Goal: Communication & Community: Answer question/provide support

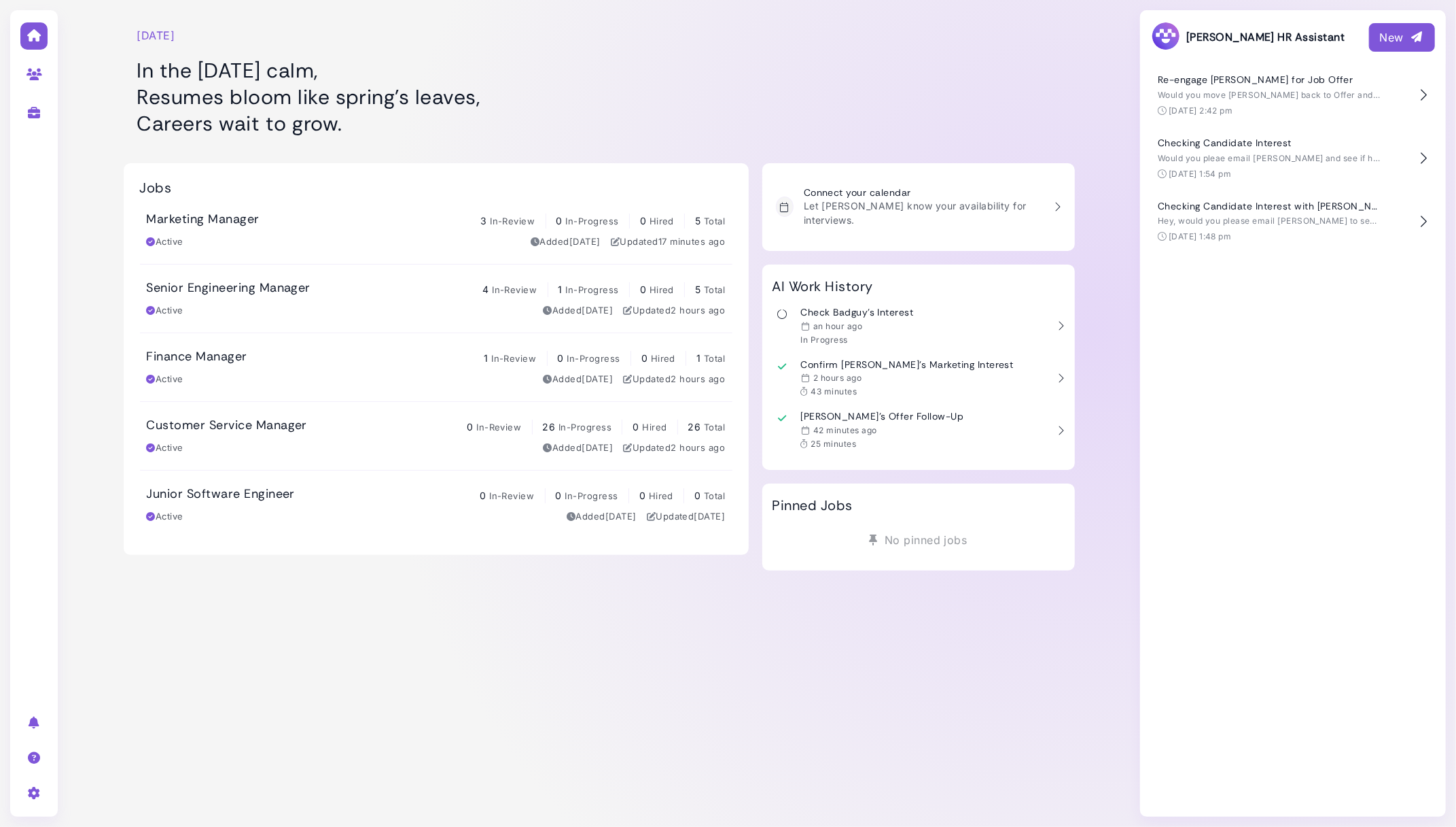
click at [539, 57] on div "Monday, September 01 In the Monday calm, Resumes bloom like spring’s leaves, Ca…" at bounding box center [436, 74] width 625 height 136
click at [1236, 91] on span "Would you move [PERSON_NAME] back to Offer and then email him to see if he's in…" at bounding box center [1369, 95] width 424 height 10
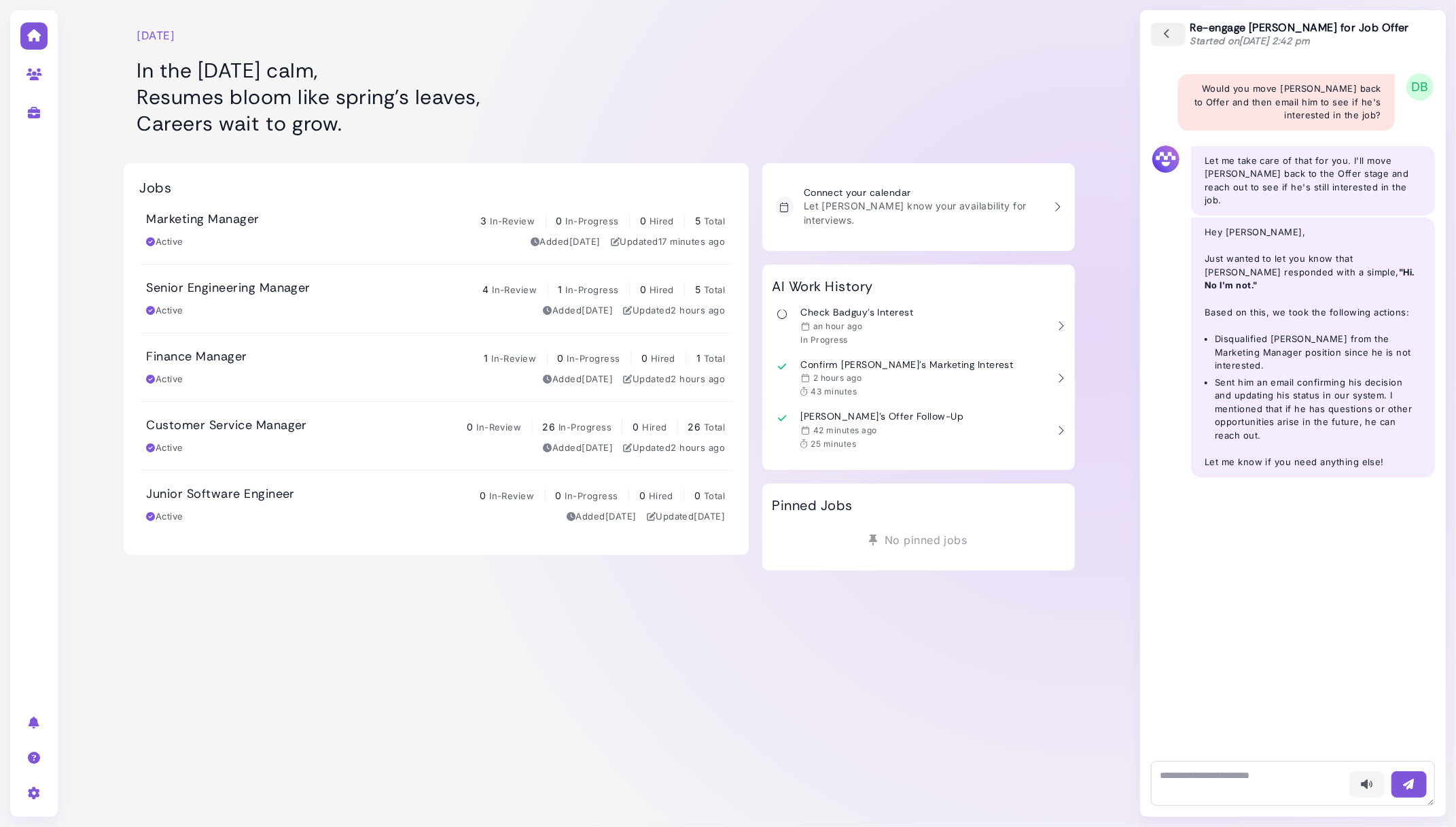
click at [1169, 25] on button "button" at bounding box center [1168, 34] width 35 height 24
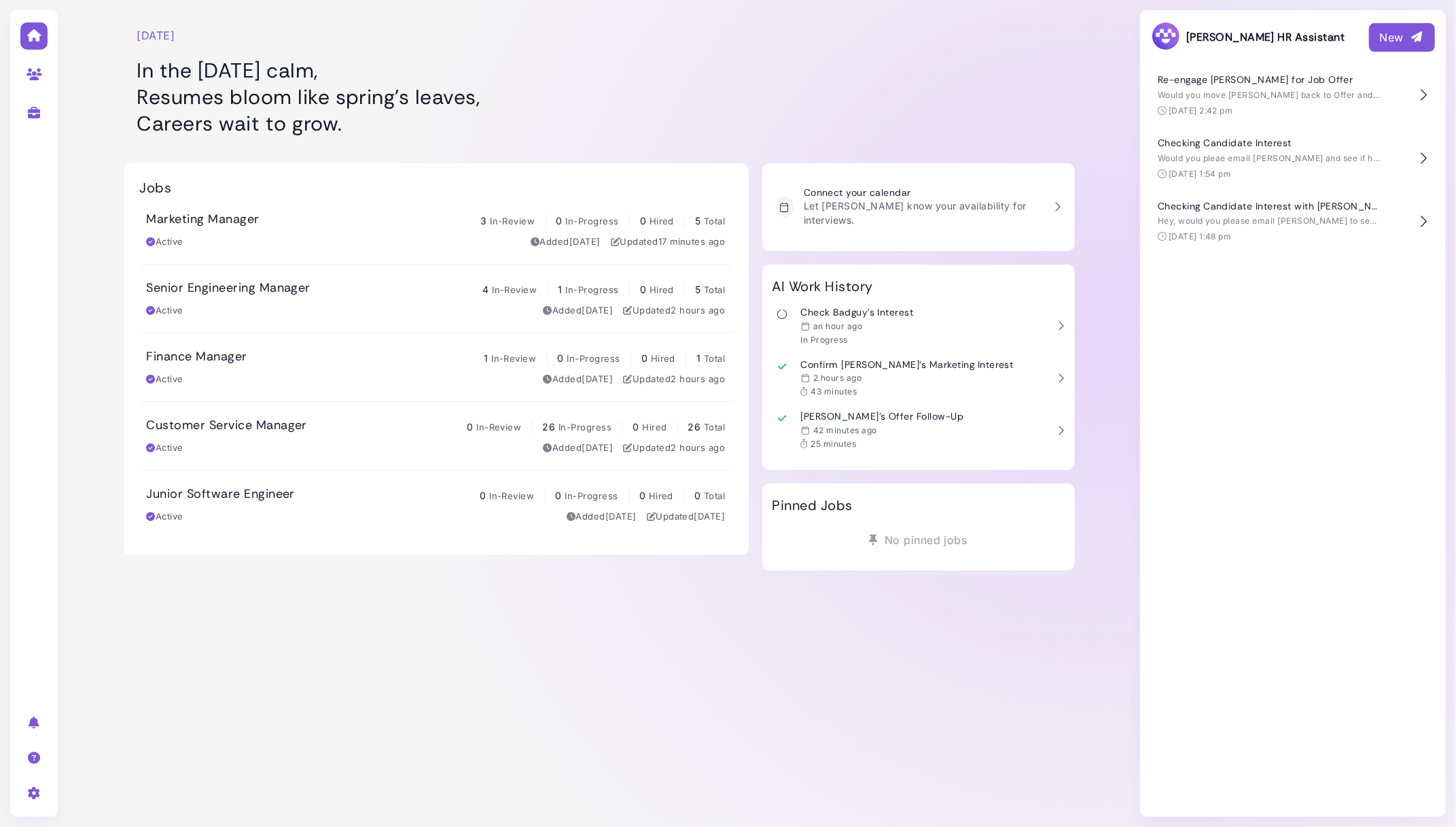
click at [1399, 42] on div "New" at bounding box center [1402, 38] width 44 height 16
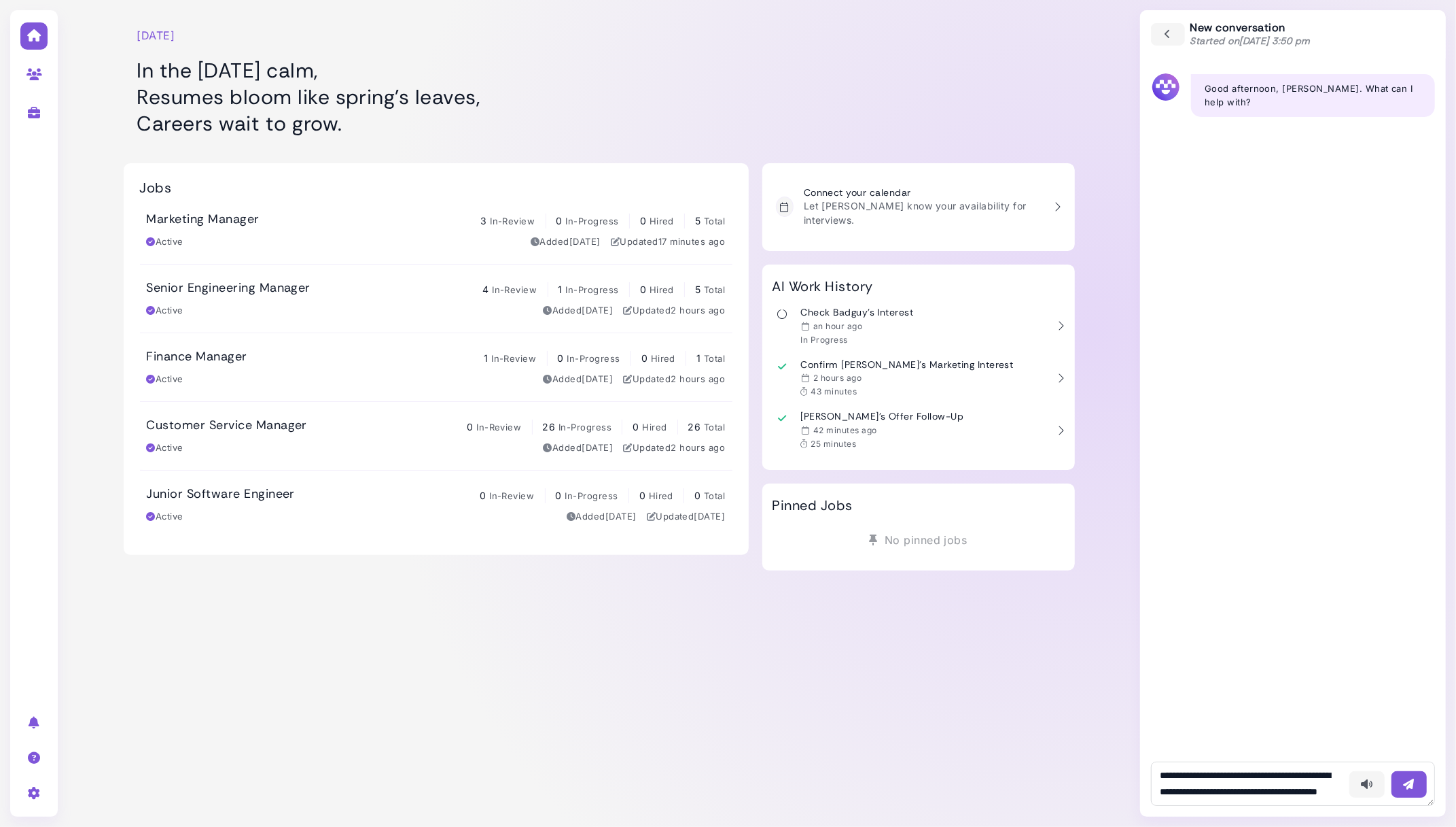
scroll to position [25, 0]
type textarea "**********"
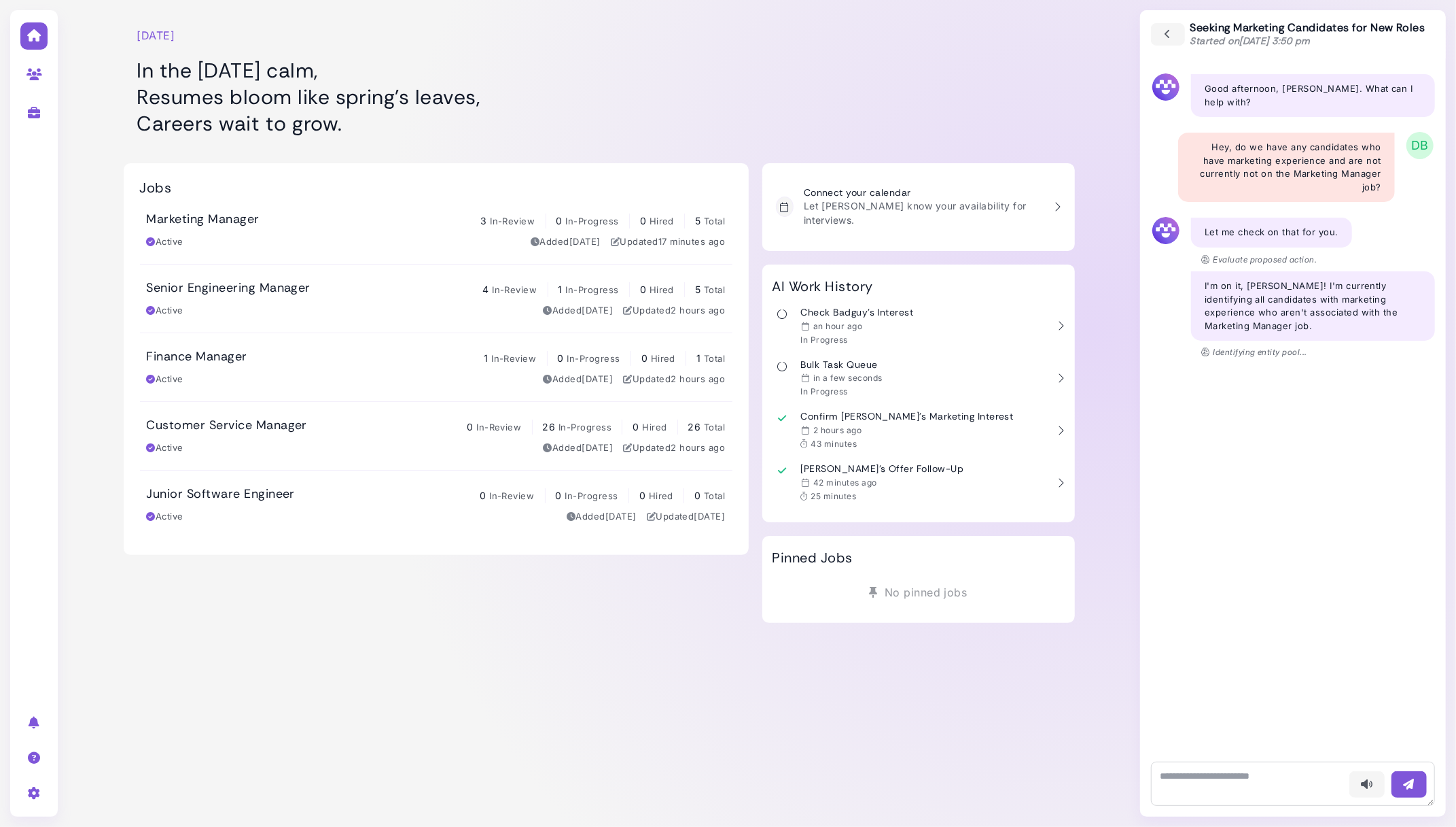
click at [907, 111] on div at bounding box center [919, 74] width 312 height 136
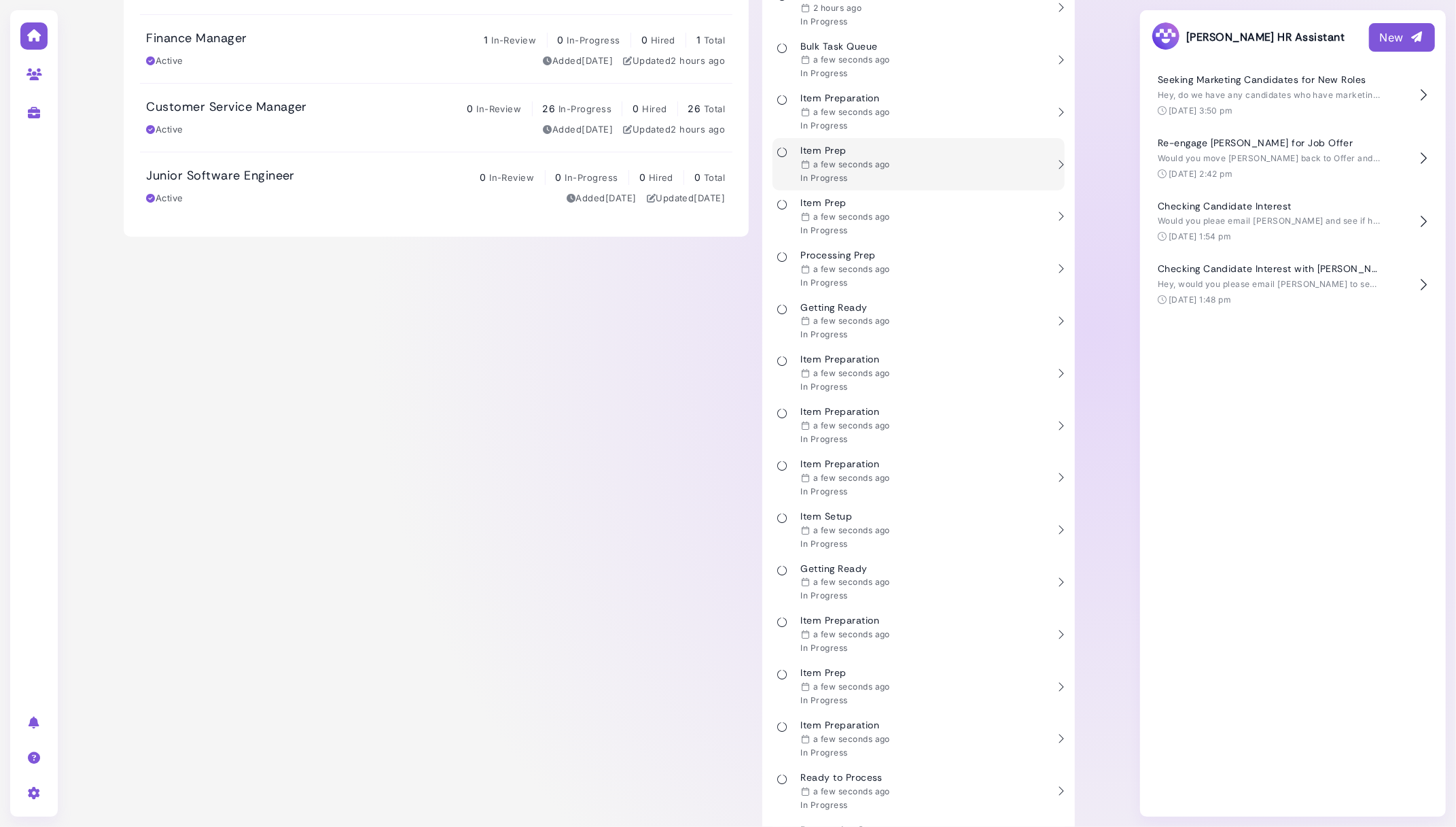
scroll to position [340, 0]
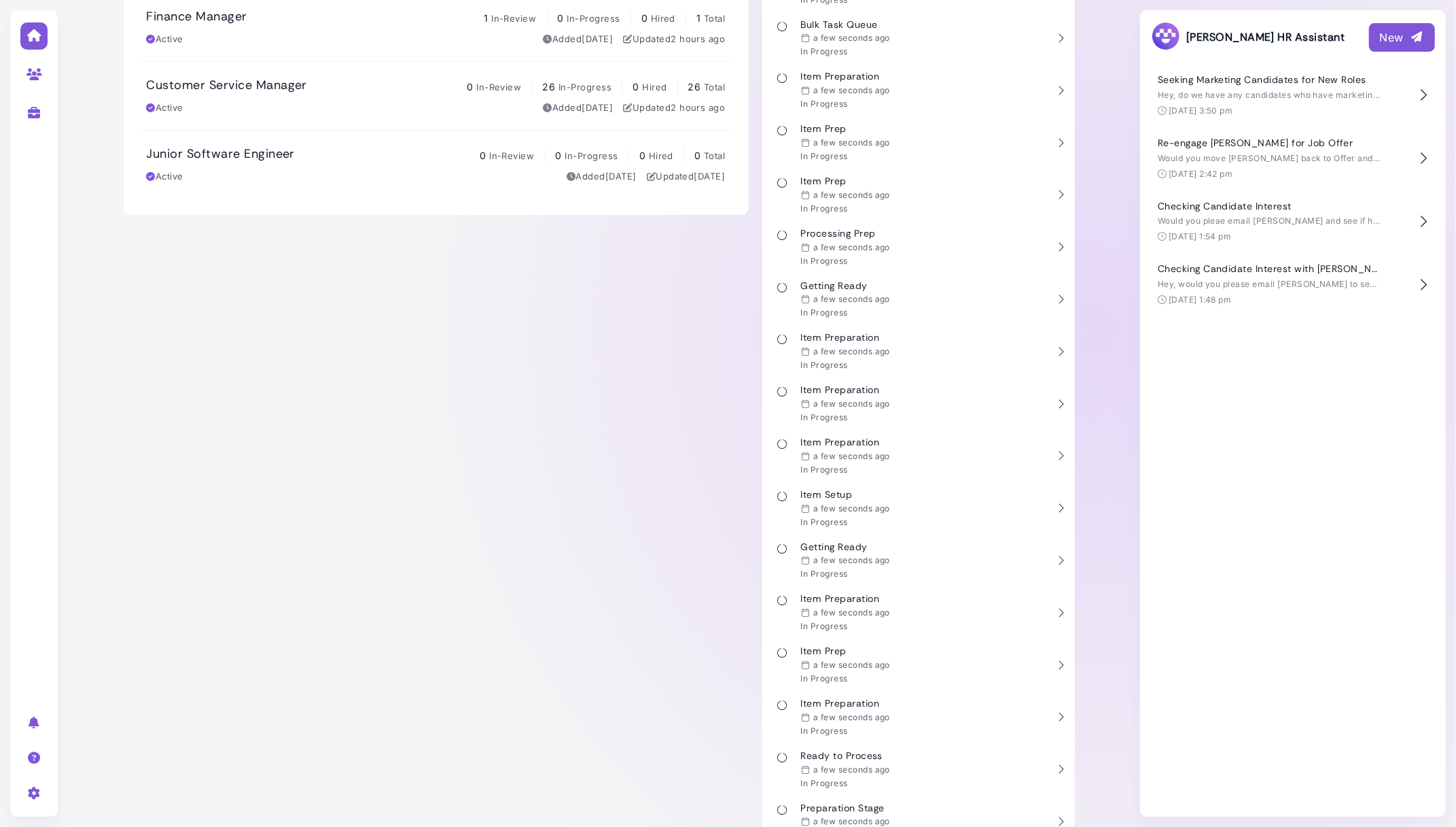
drag, startPoint x: 511, startPoint y: 379, endPoint x: 495, endPoint y: 369, distance: 18.9
click at [511, 379] on div "Jobs Marketing Manager 3 In-Review 0 In-Progress 0 Hired 5 Total Active Added 4…" at bounding box center [436, 836] width 625 height 2026
click at [299, 13] on div "Finance Manager 1 In-Review 0 In-Progress 0 Hired 1 Total" at bounding box center [436, 17] width 579 height 17
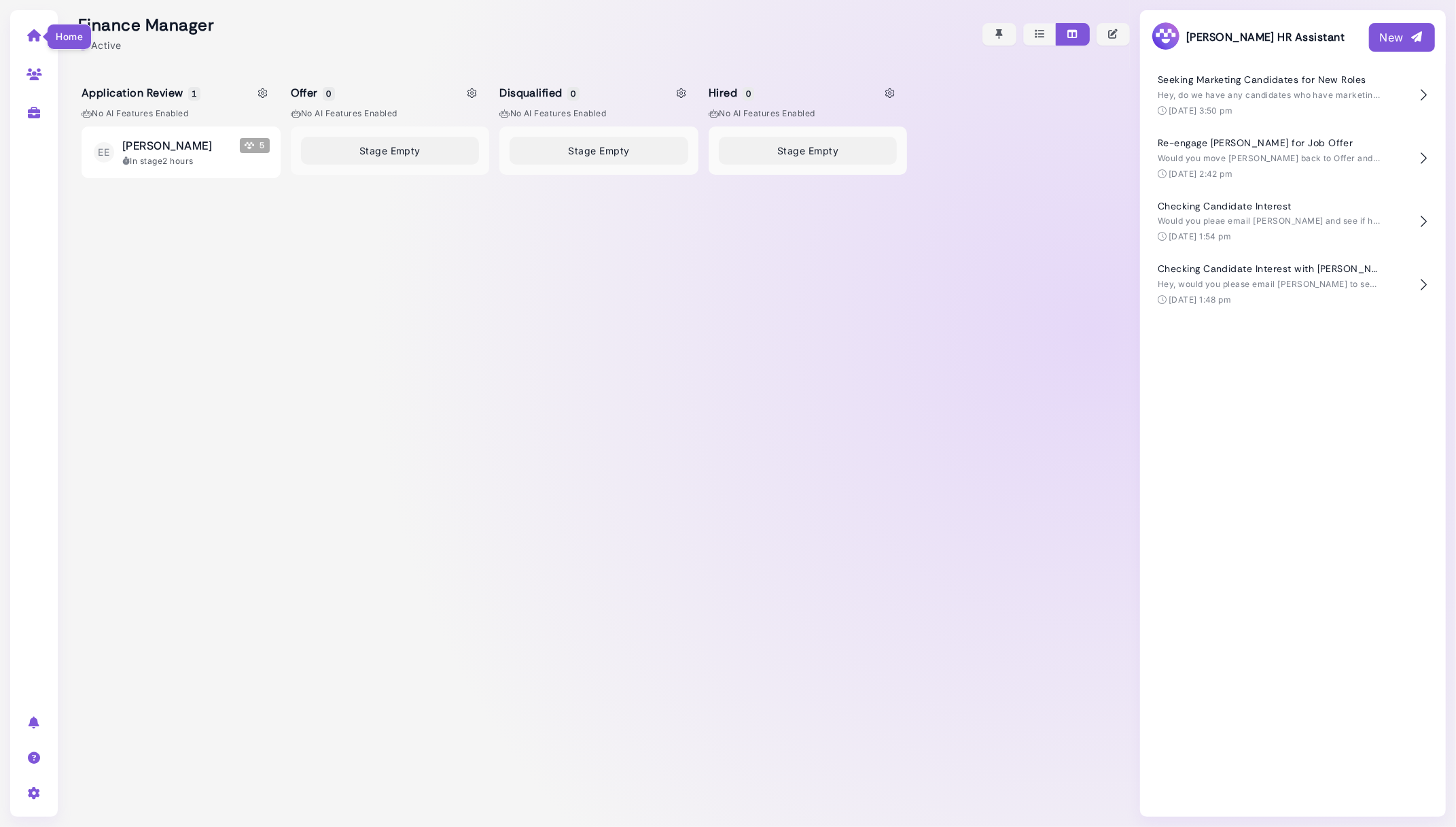
click at [33, 35] on icon at bounding box center [34, 35] width 16 height 12
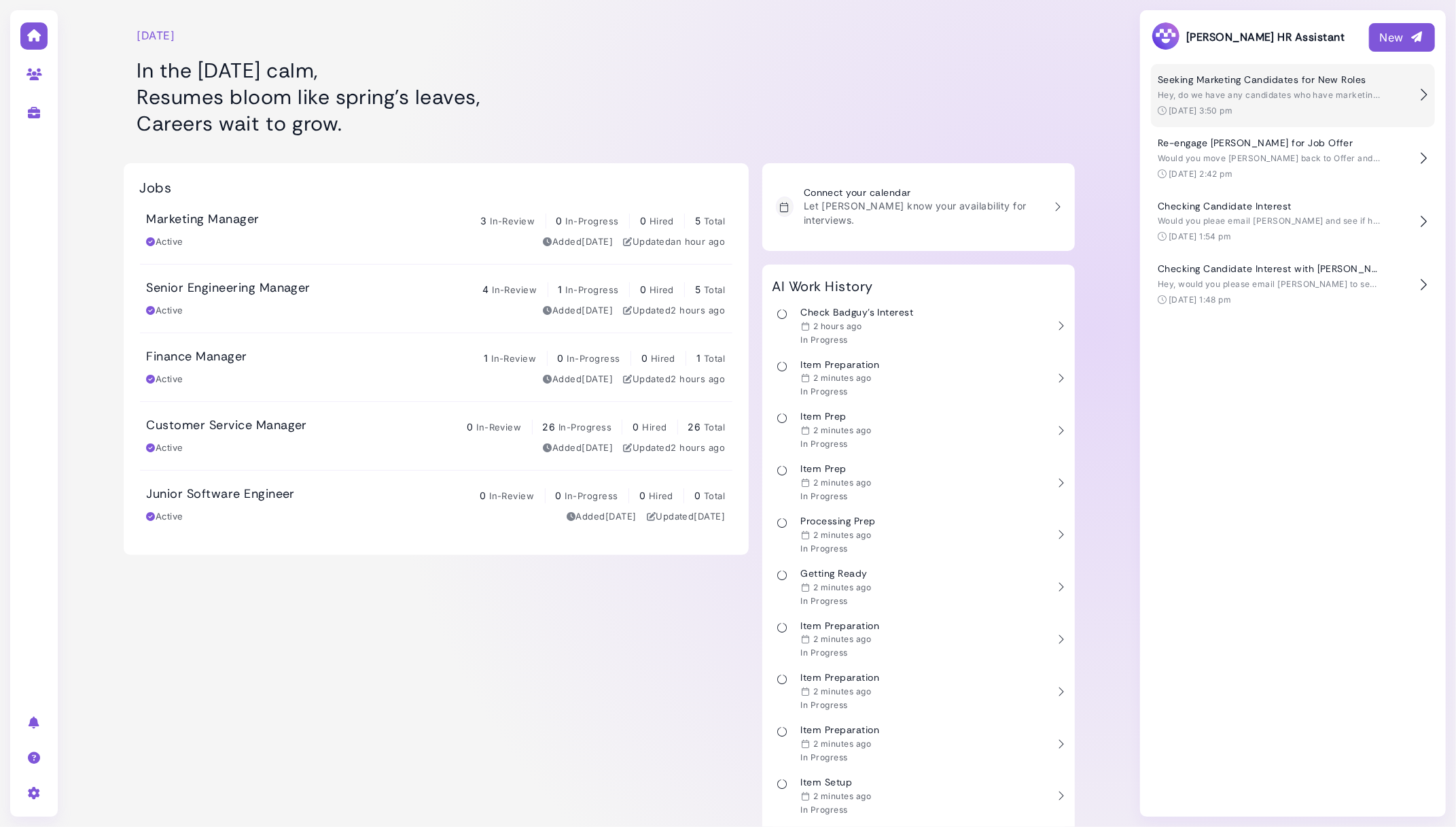
click at [1248, 93] on span "Hey, do we have any candidates who have marketing experience and are not curren…" at bounding box center [1411, 95] width 507 height 10
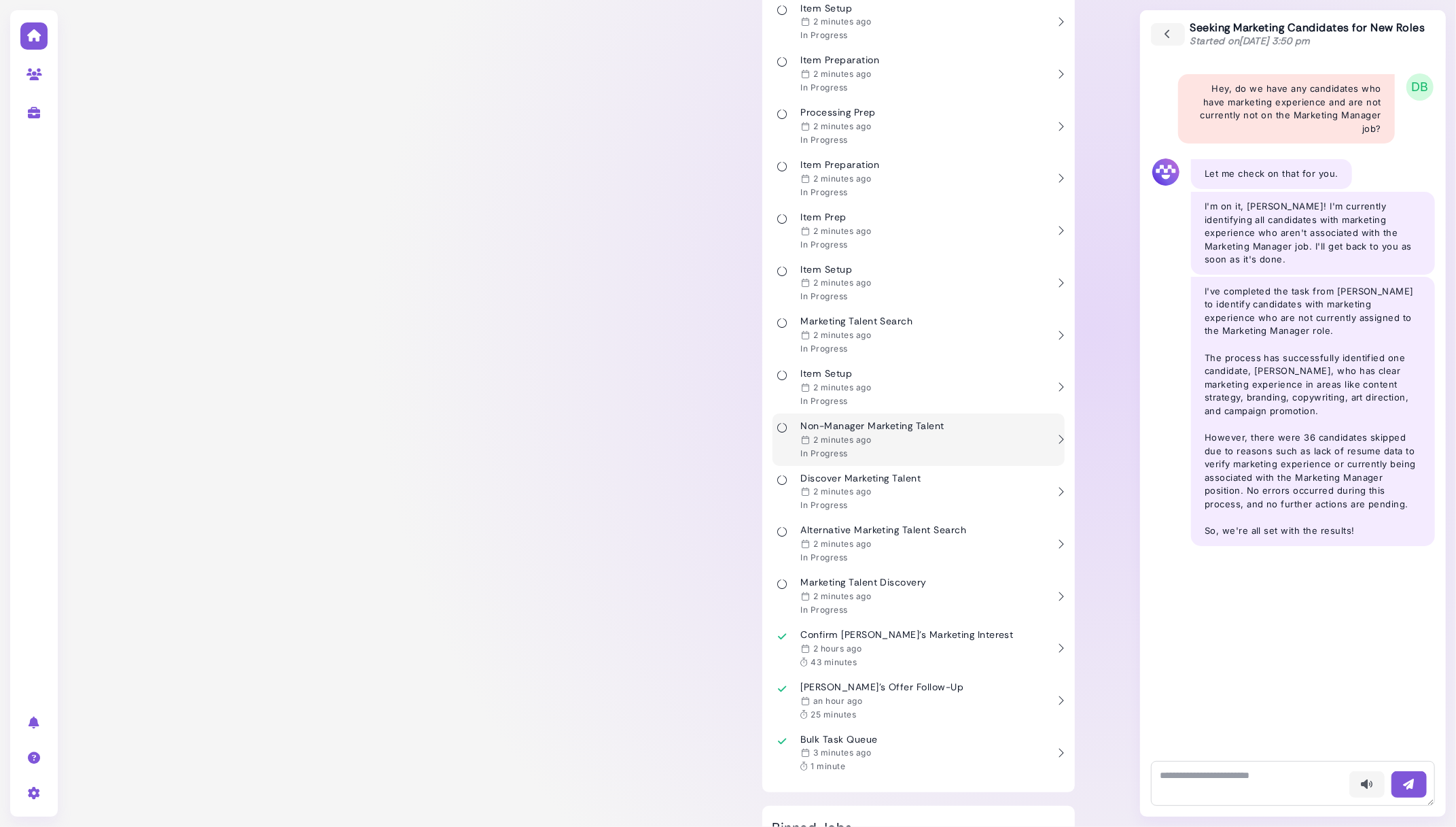
scroll to position [1700, 0]
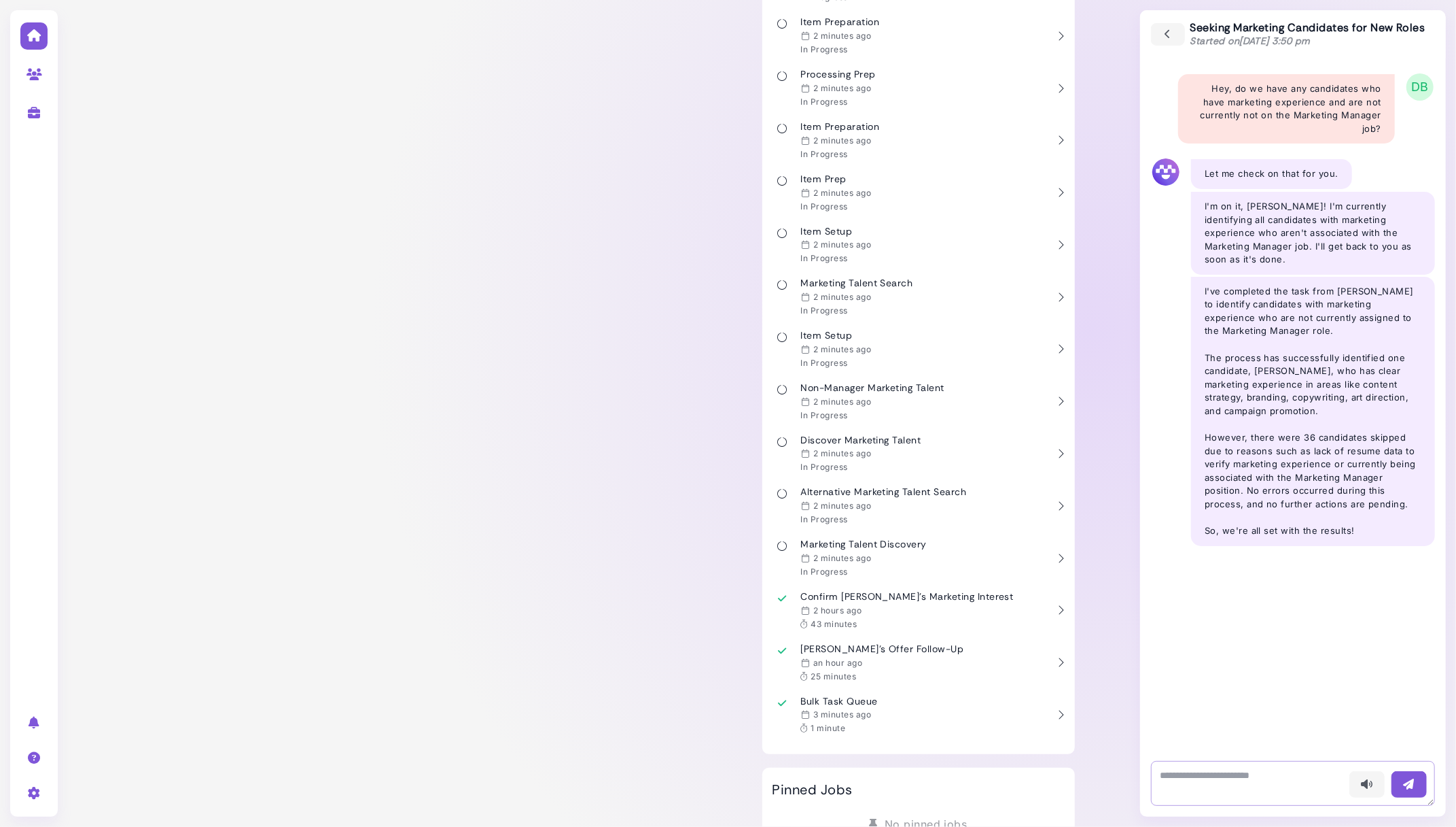
click at [1218, 784] on textarea at bounding box center [1293, 783] width 284 height 45
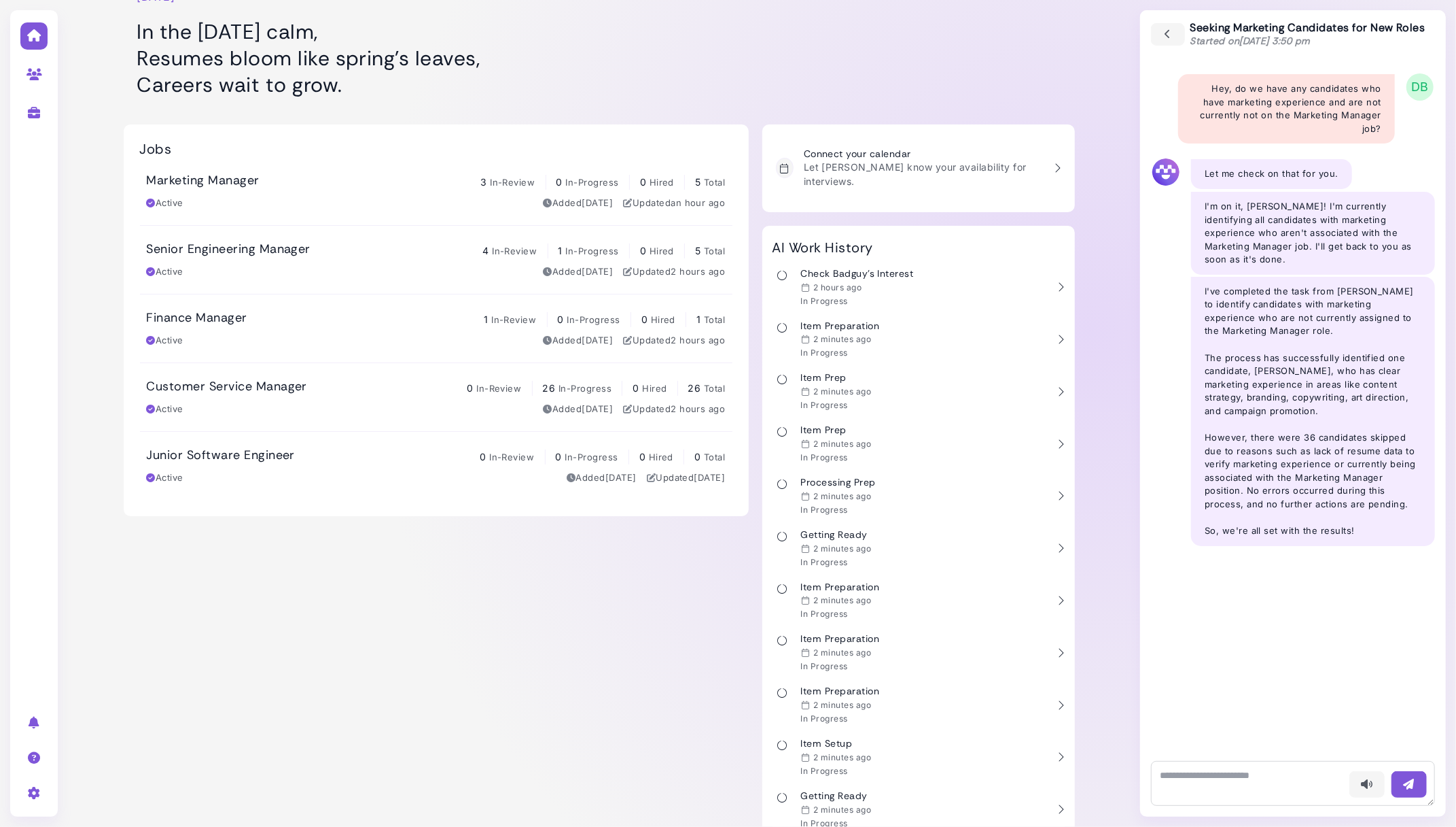
scroll to position [0, 0]
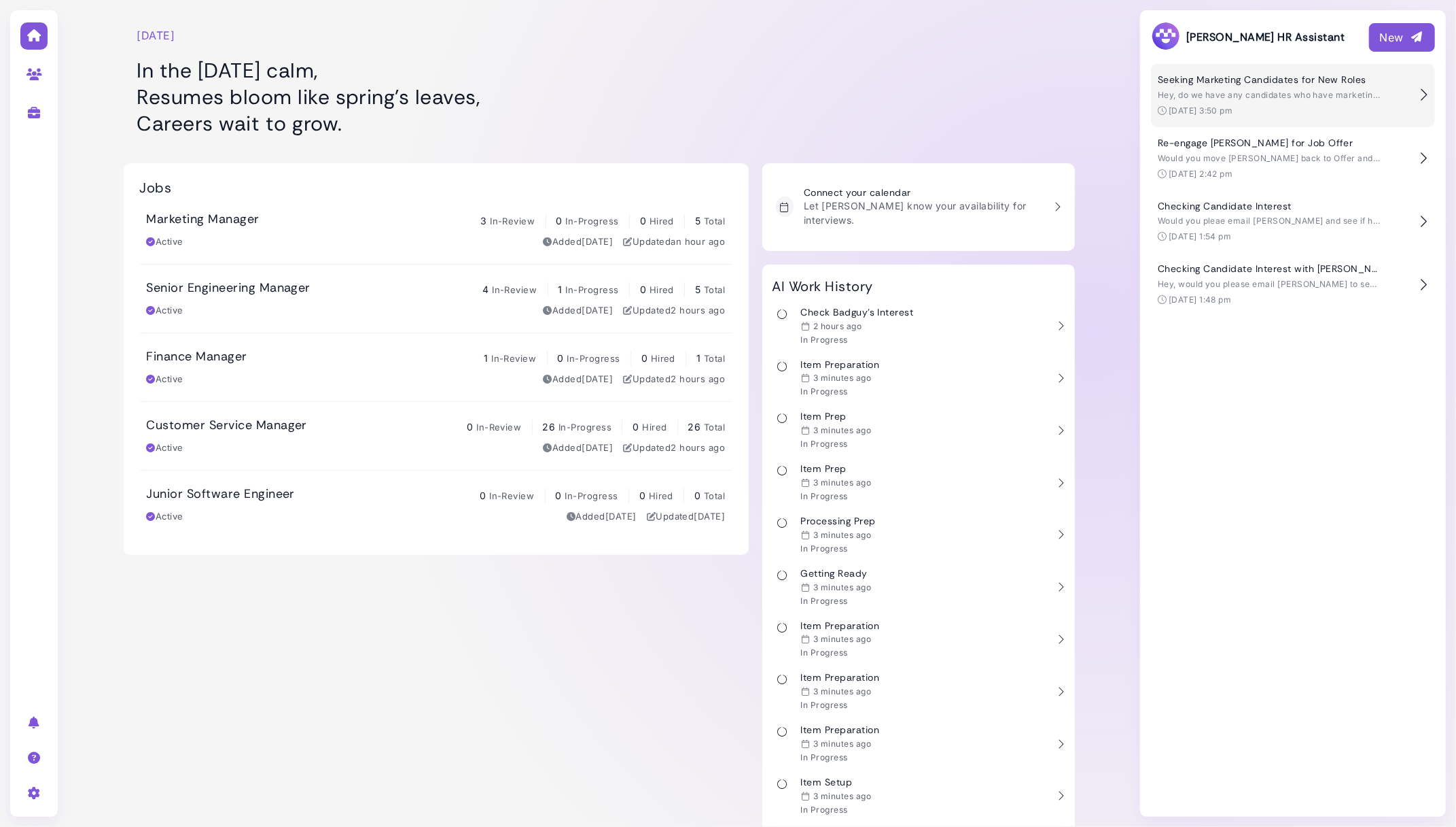
click at [1246, 109] on div "[DATE] 3:50 pm" at bounding box center [1286, 111] width 255 height 12
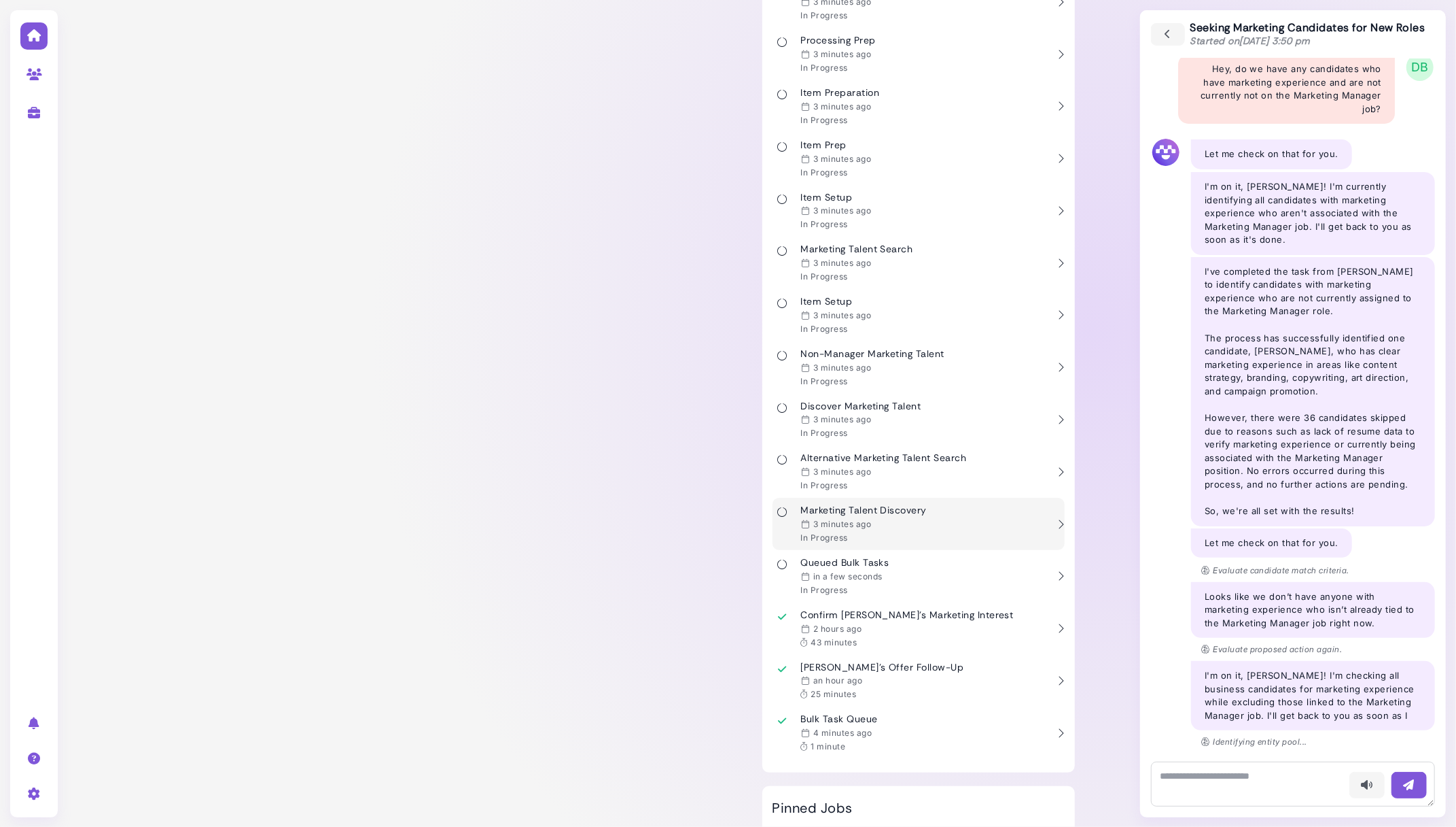
scroll to position [33, 0]
